Goal: Browse casually

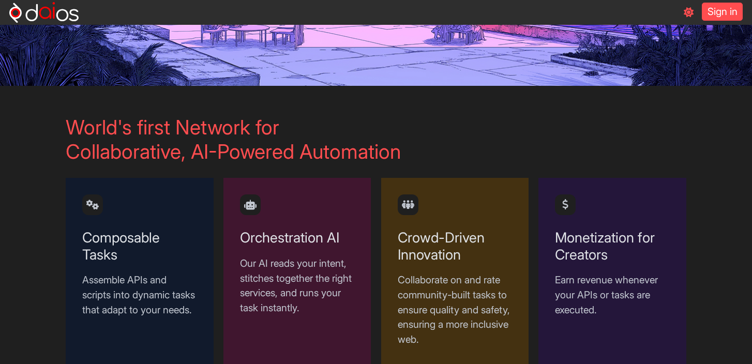
scroll to position [465, 0]
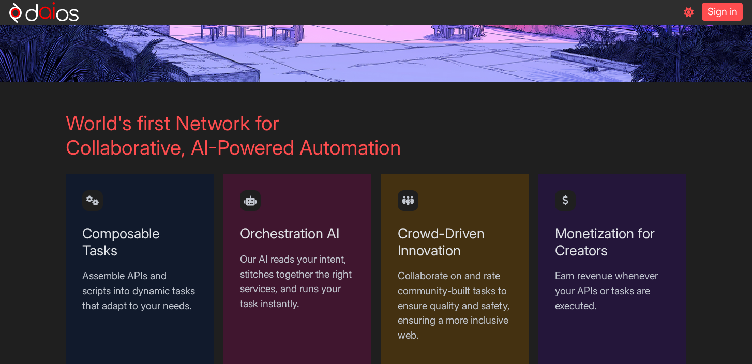
click at [96, 123] on h2 "World's first Network for Collaborative, AI-Powered Automation" at bounding box center [376, 135] width 621 height 48
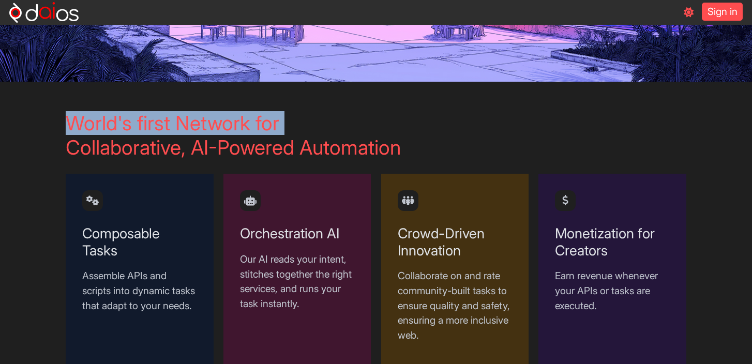
click at [96, 123] on h2 "World's first Network for Collaborative, AI-Powered Automation" at bounding box center [376, 135] width 621 height 48
click at [79, 123] on h2 "World's first Network for Collaborative, AI-Powered Automation" at bounding box center [376, 135] width 621 height 48
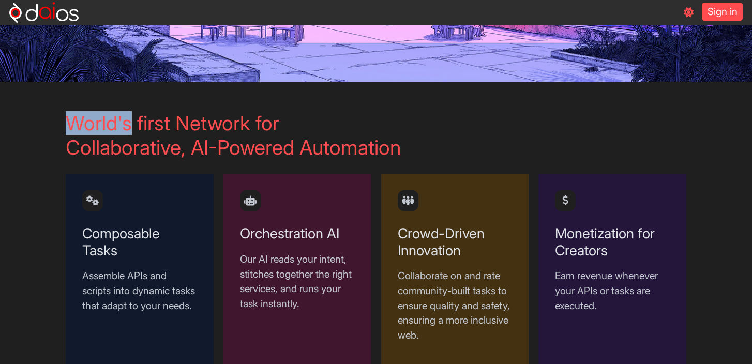
click at [79, 123] on h2 "World's first Network for Collaborative, AI-Powered Automation" at bounding box center [376, 135] width 621 height 48
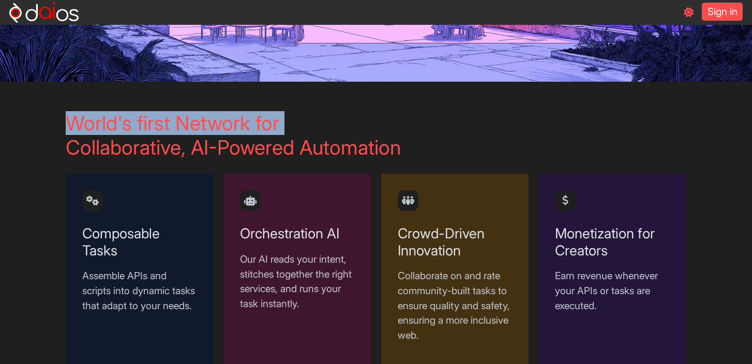
click at [79, 123] on h2 "World's first Network for Collaborative, AI-Powered Automation" at bounding box center [376, 135] width 621 height 48
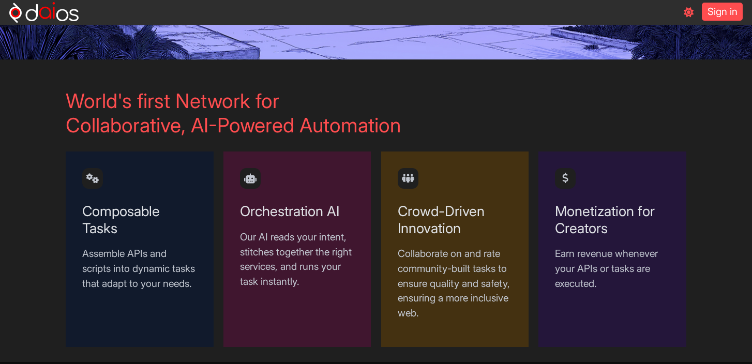
click at [79, 123] on h2 "World's first Network for Collaborative, AI-Powered Automation" at bounding box center [376, 113] width 621 height 48
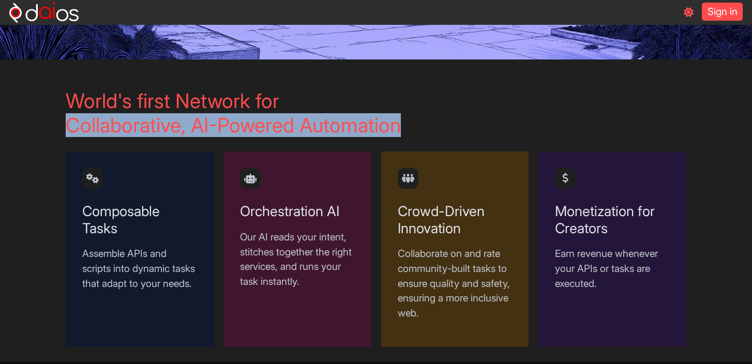
click at [79, 123] on h2 "World's first Network for Collaborative, AI-Powered Automation" at bounding box center [376, 113] width 621 height 48
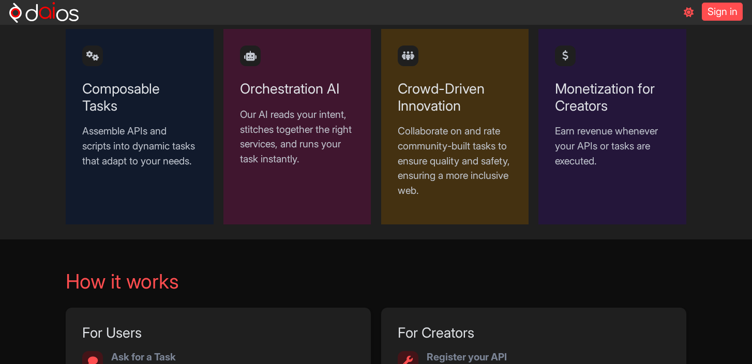
scroll to position [194, 0]
